Goal: Find specific page/section

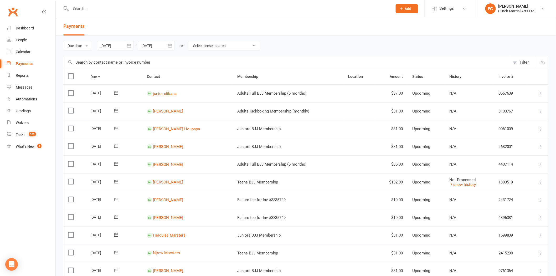
drag, startPoint x: 0, startPoint y: 0, endPoint x: 129, endPoint y: 7, distance: 129.6
click at [129, 7] on input "text" at bounding box center [228, 8] width 319 height 7
paste input "[PERSON_NAME]'"
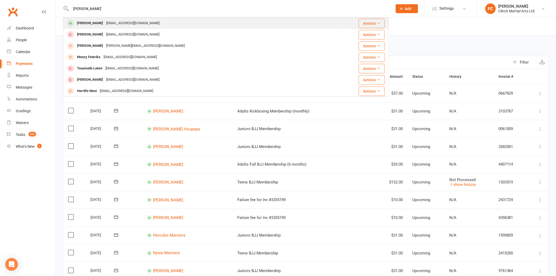
type input "[PERSON_NAME]'"
click at [109, 23] on div "[EMAIL_ADDRESS][DOMAIN_NAME]" at bounding box center [133, 23] width 56 height 8
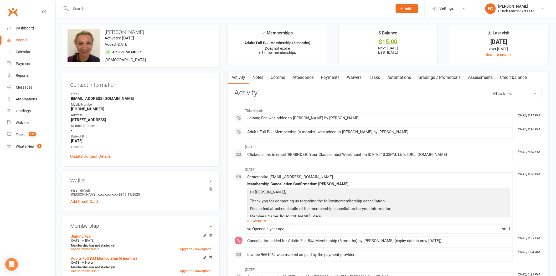
click at [328, 77] on link "Payments" at bounding box center [330, 77] width 26 height 12
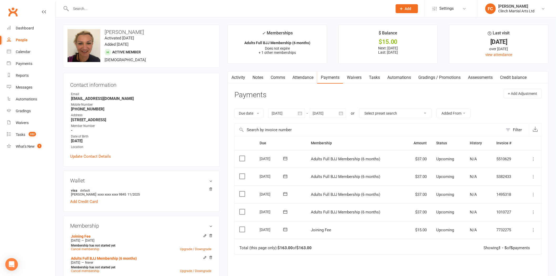
click at [342, 264] on div "Due Contact Membership Amount Status History Invoice # Select this [DATE] [PERS…" at bounding box center [387, 229] width 307 height 186
